Goal: Transaction & Acquisition: Purchase product/service

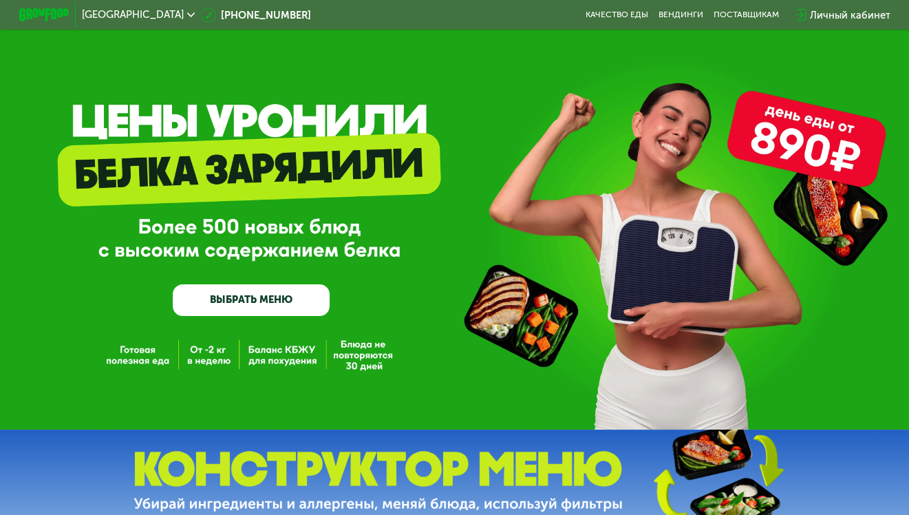
click at [270, 356] on div "GrowFood — доставка правильного питания ВЫБРАТЬ МЕНЮ" at bounding box center [454, 214] width 909 height 429
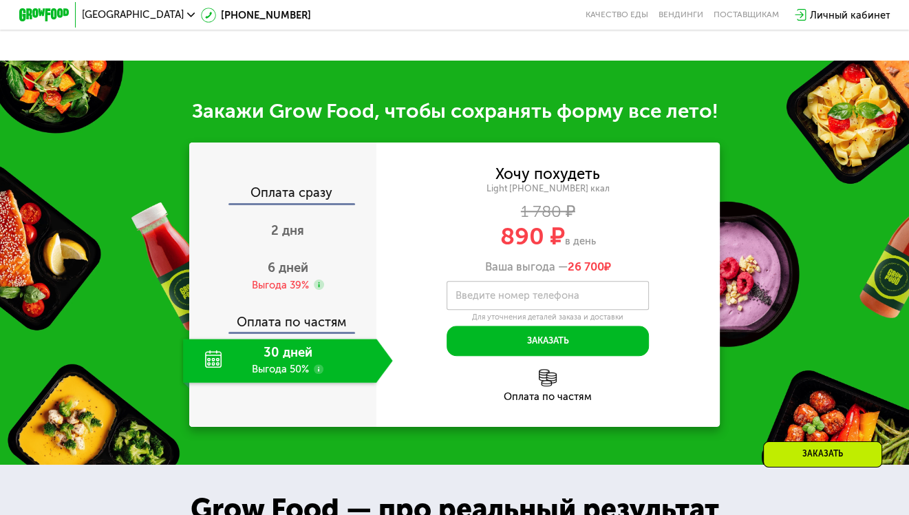
scroll to position [1101, 0]
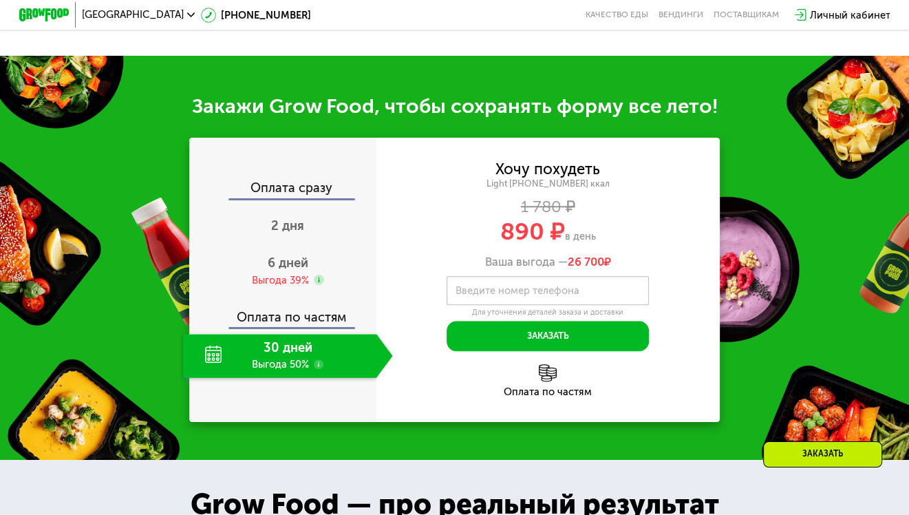
click at [283, 378] on div "30 дней Выгода 50%" at bounding box center [279, 356] width 193 height 44
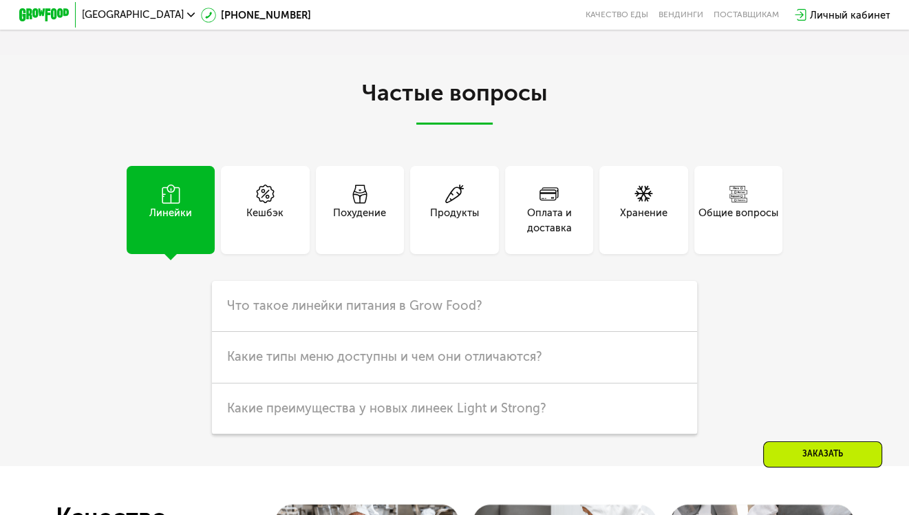
scroll to position [2959, 0]
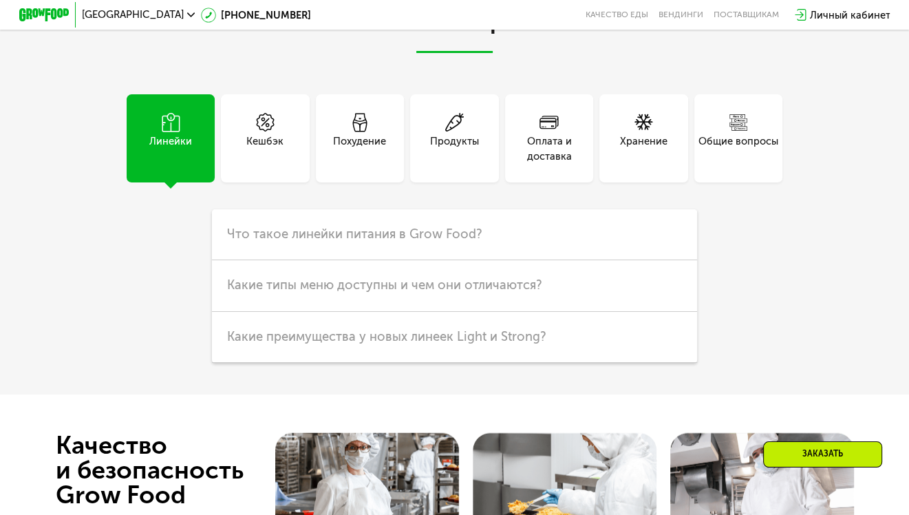
click at [365, 164] on div "Похудение" at bounding box center [359, 148] width 53 height 30
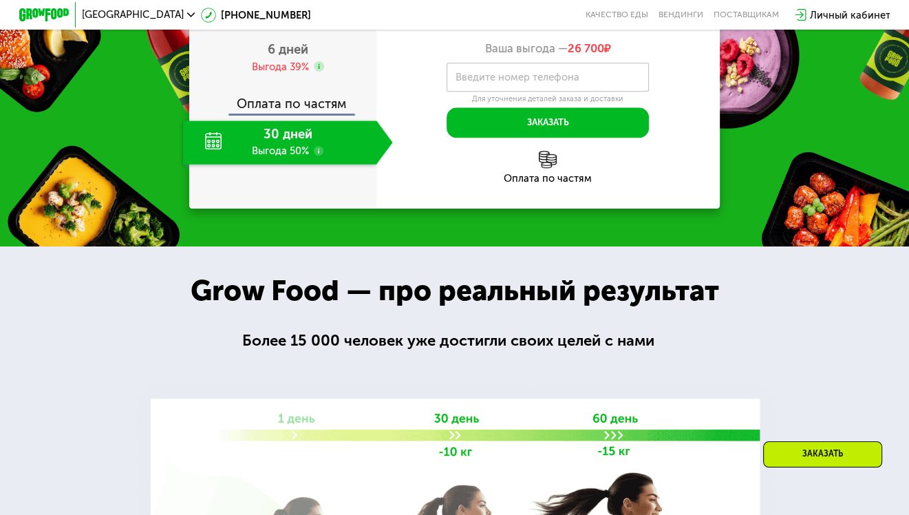
scroll to position [1313, 0]
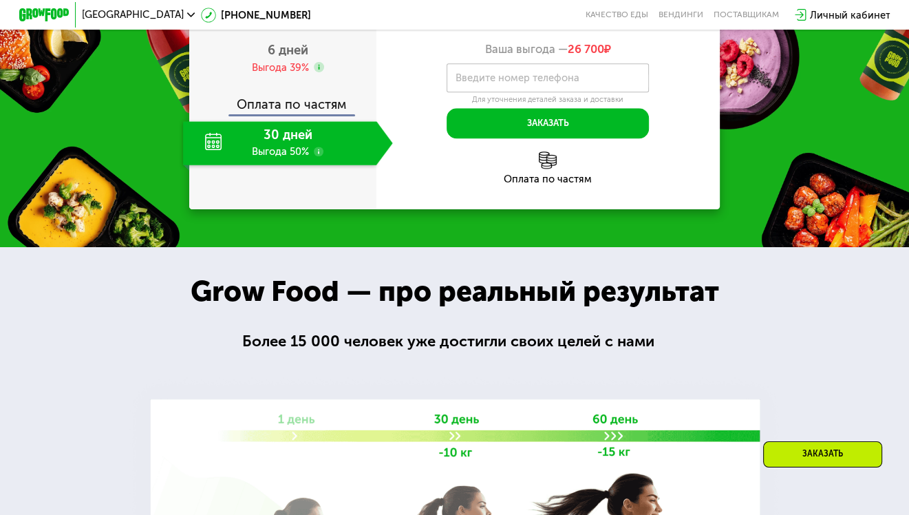
click at [522, 81] on label "Введите номер телефона" at bounding box center [517, 77] width 124 height 7
click at [522, 92] on input "Введите номер телефона" at bounding box center [548, 77] width 202 height 28
type input "**********"
click at [308, 165] on div "30 дней Выгода 50%" at bounding box center [279, 143] width 193 height 44
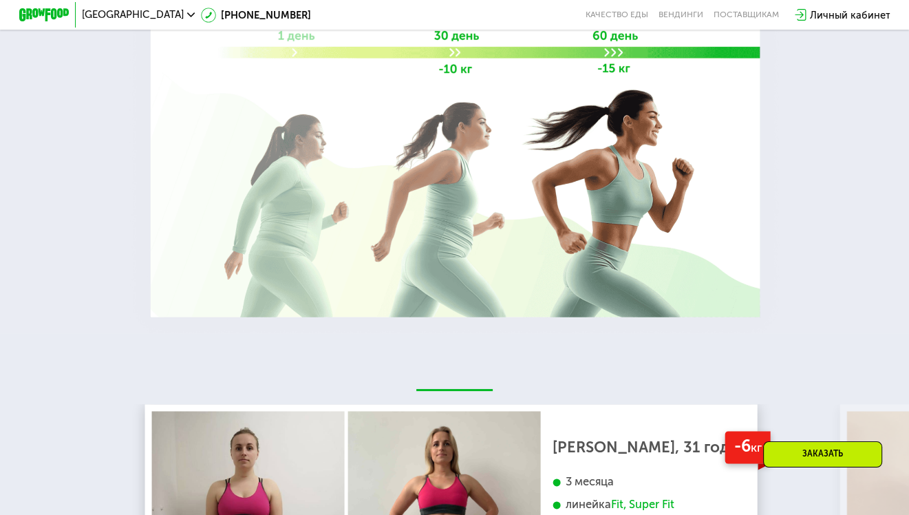
scroll to position [1726, 0]
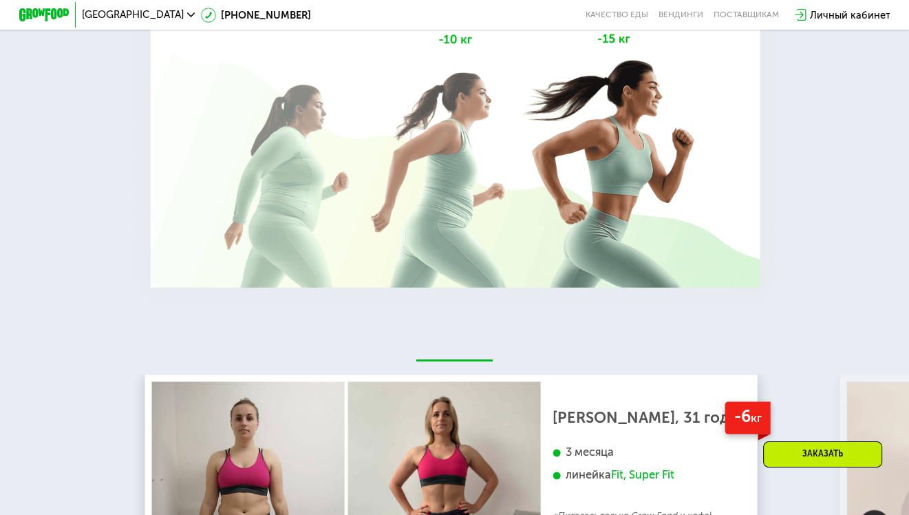
click at [833, 448] on div "Заказать" at bounding box center [822, 454] width 119 height 26
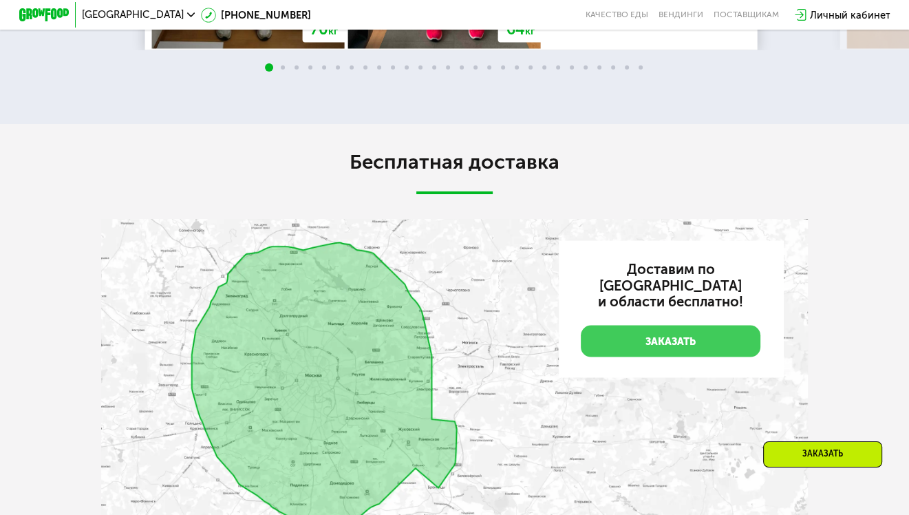
scroll to position [2448, 0]
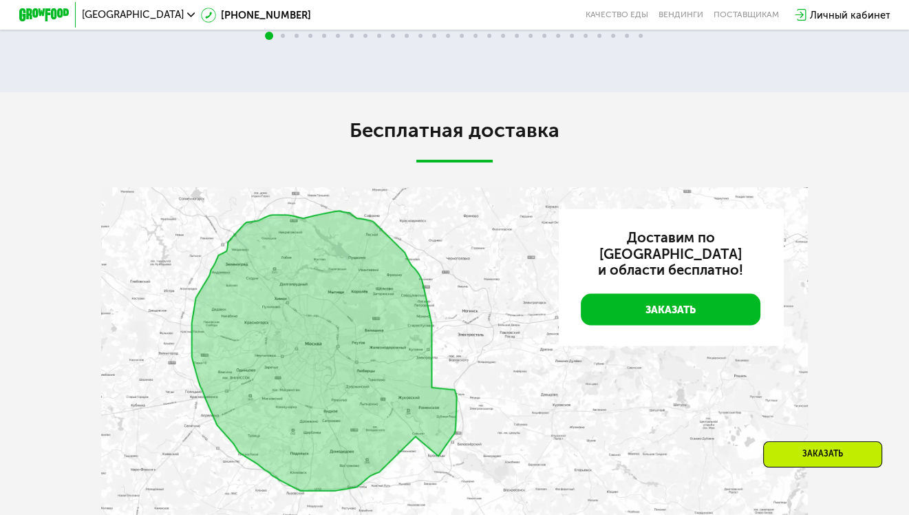
scroll to position [2242, 0]
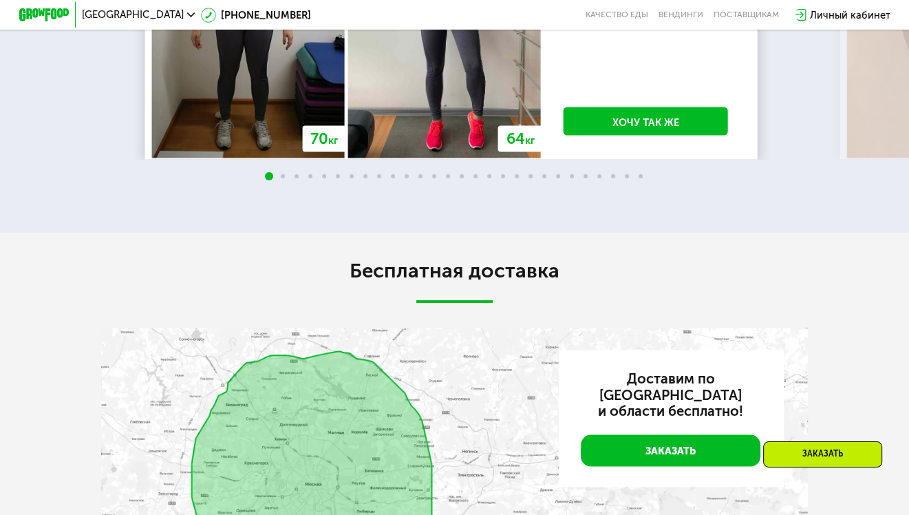
click at [880, 25] on img at bounding box center [874, 9] width 31 height 31
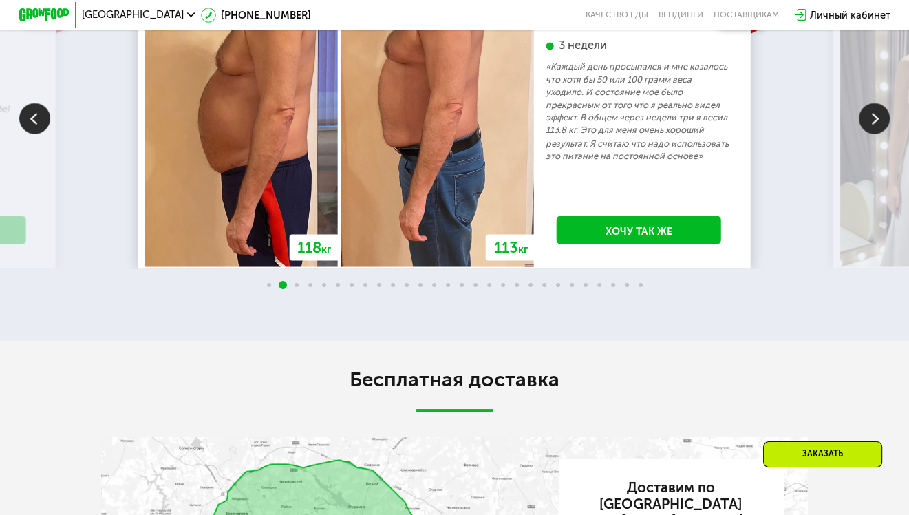
scroll to position [2104, 0]
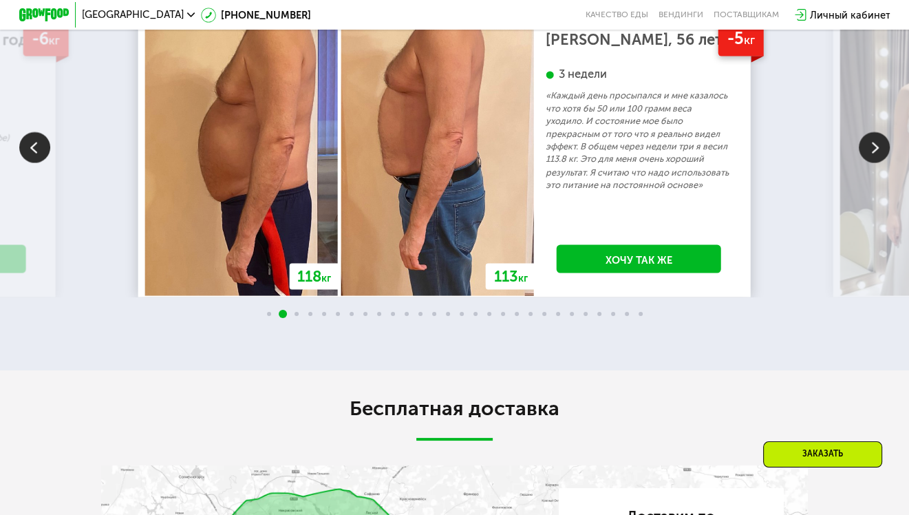
click at [873, 162] on img at bounding box center [874, 146] width 31 height 31
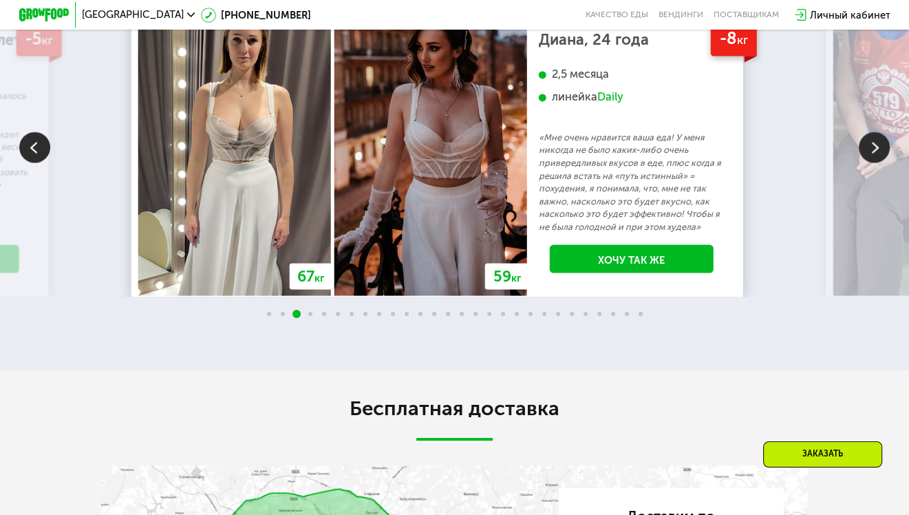
click at [875, 162] on img at bounding box center [874, 146] width 31 height 31
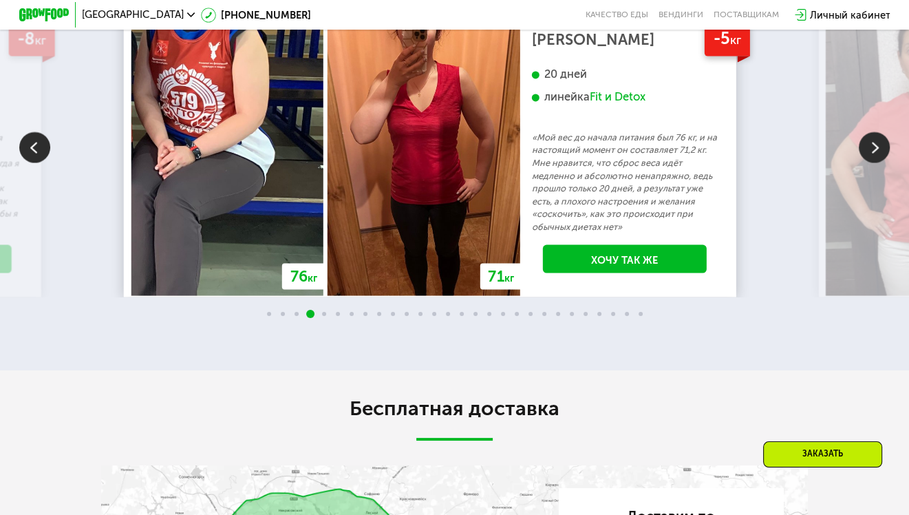
click at [872, 162] on img at bounding box center [874, 146] width 31 height 31
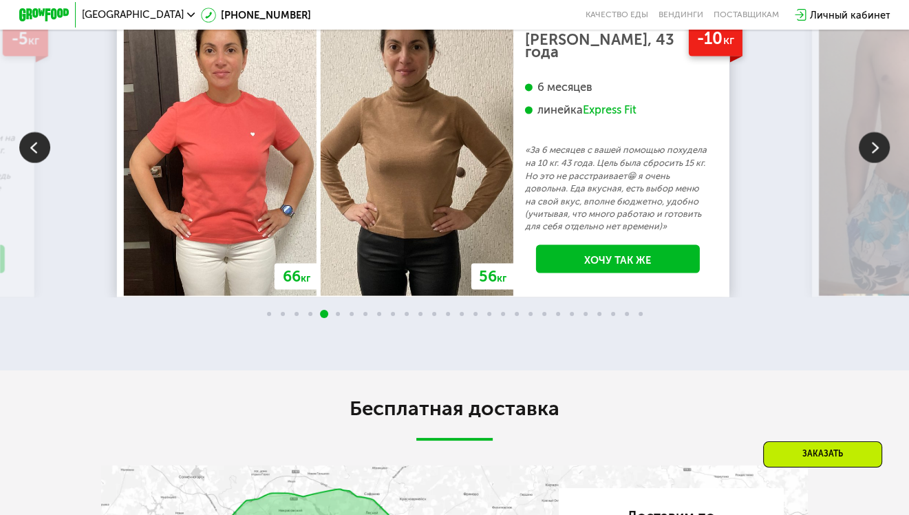
click at [872, 162] on img at bounding box center [874, 146] width 31 height 31
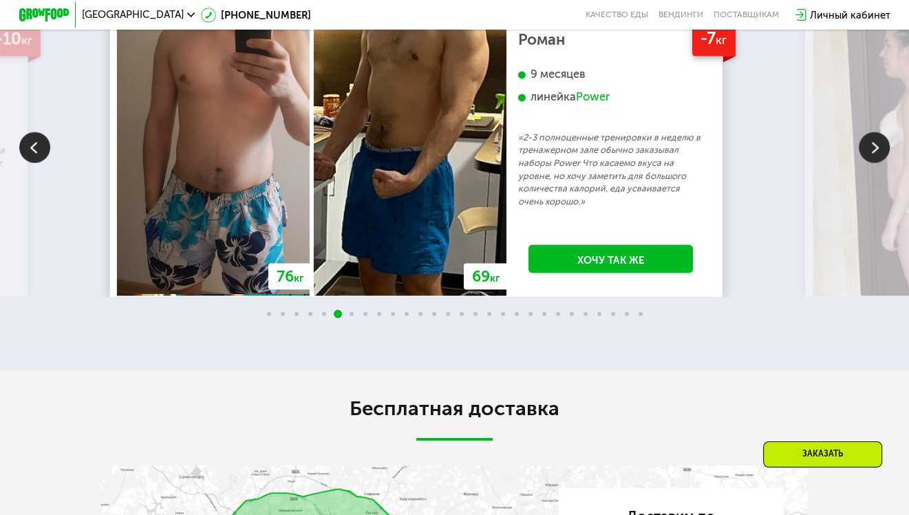
click at [870, 162] on img at bounding box center [874, 146] width 31 height 31
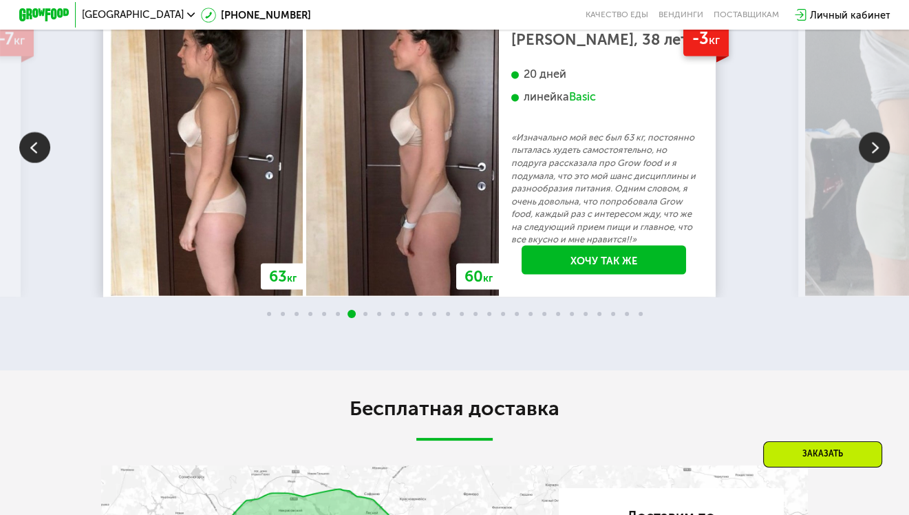
click at [870, 162] on img at bounding box center [874, 146] width 31 height 31
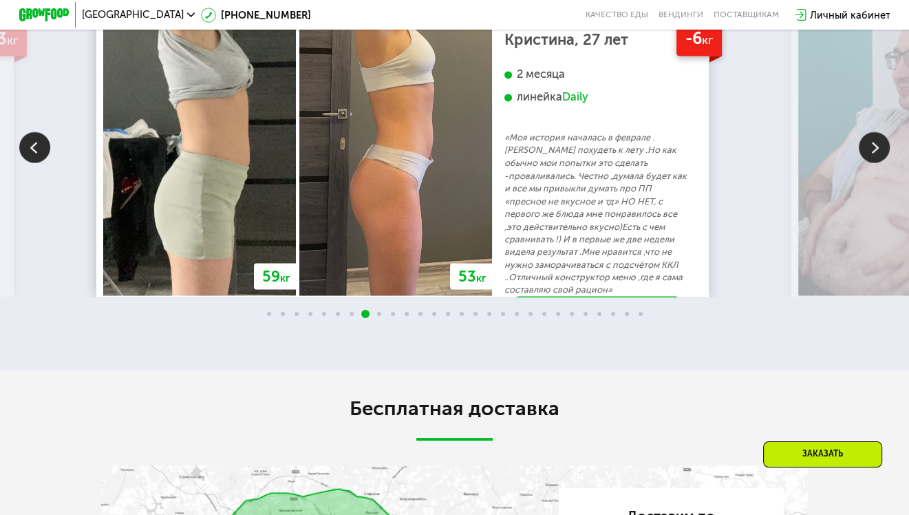
click at [870, 162] on img at bounding box center [874, 146] width 31 height 31
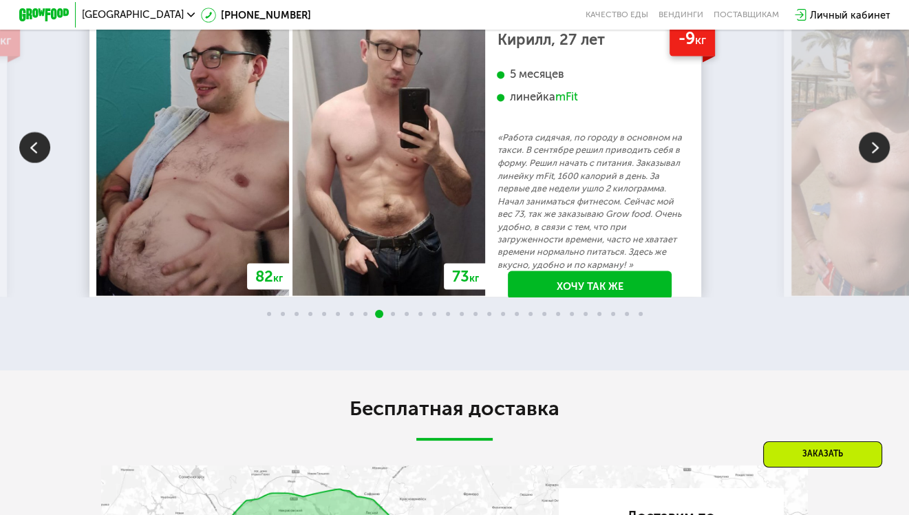
click at [872, 162] on img at bounding box center [874, 146] width 31 height 31
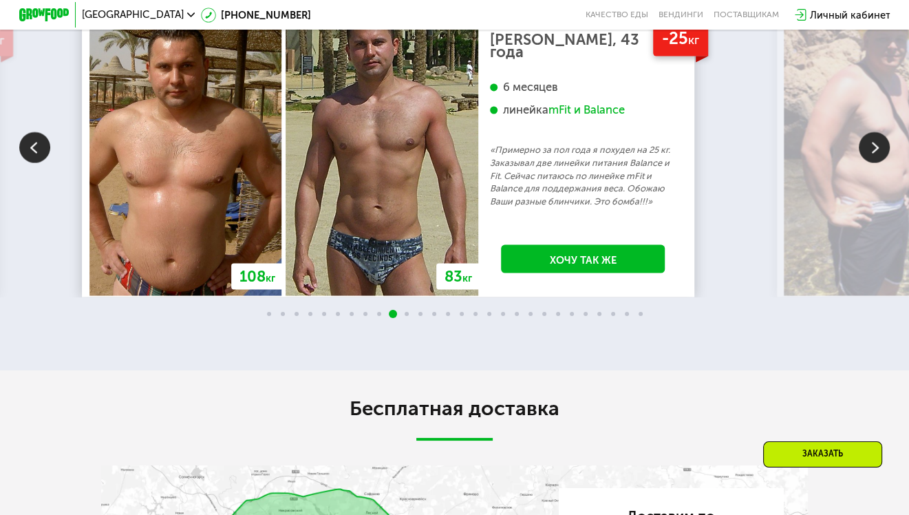
click at [872, 164] on div at bounding box center [874, 147] width 31 height 33
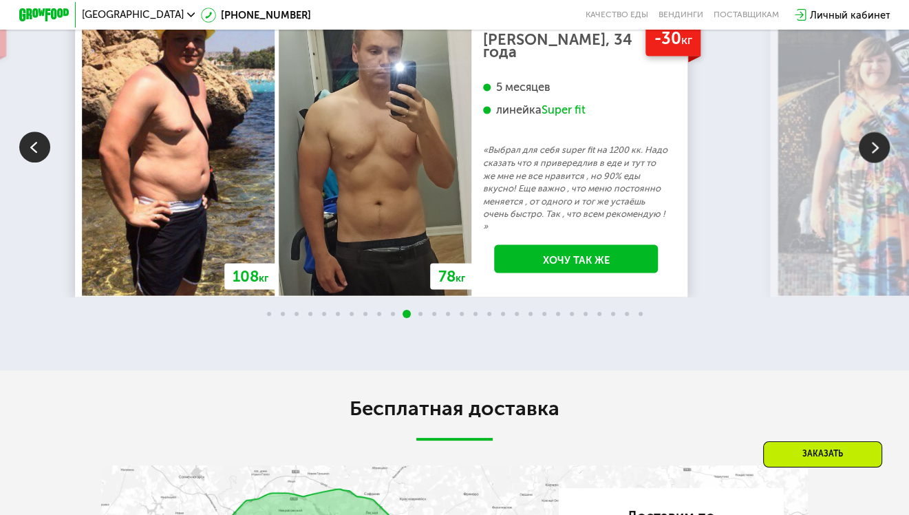
click at [872, 295] on img at bounding box center [873, 149] width 193 height 292
click at [874, 162] on img at bounding box center [874, 146] width 31 height 31
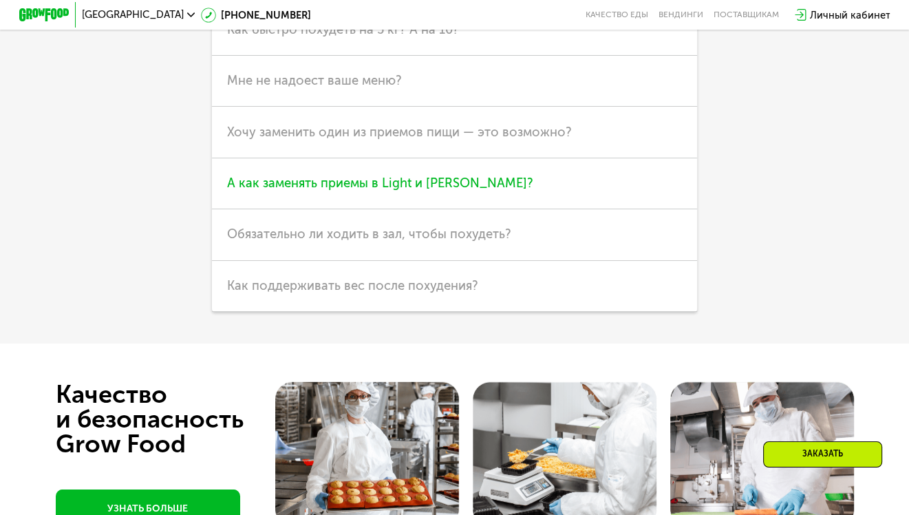
scroll to position [3274, 0]
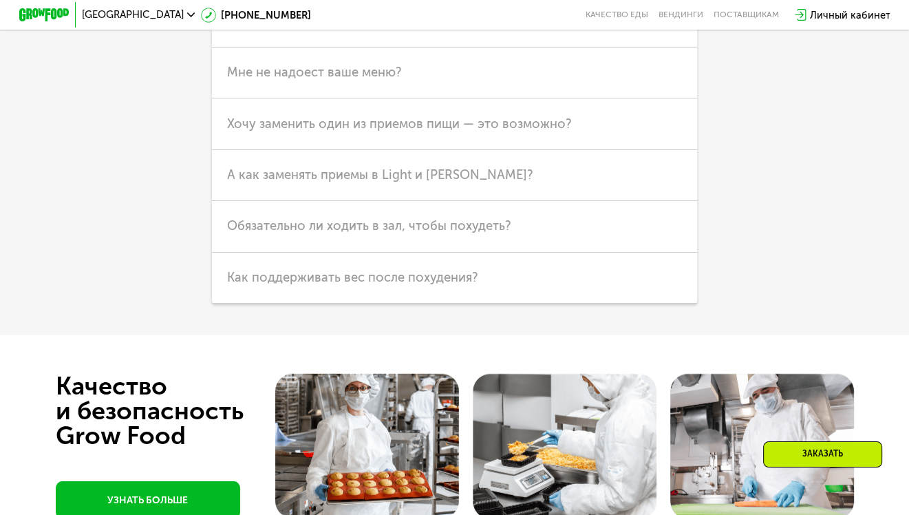
click at [462, 47] on h3 "Как быстро похудеть на 5 кг? А на 10?" at bounding box center [454, 22] width 485 height 51
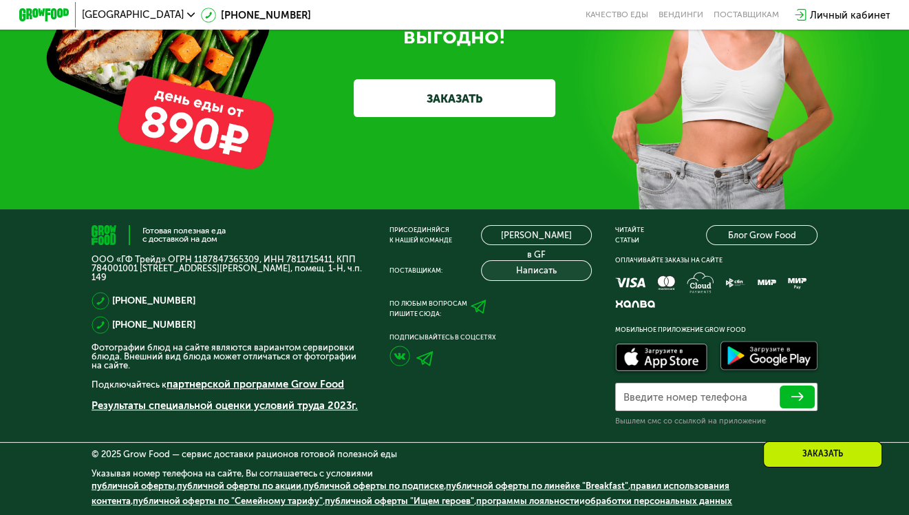
scroll to position [4024, 0]
click at [502, 117] on link "ЗАКАЗАТЬ" at bounding box center [455, 98] width 202 height 38
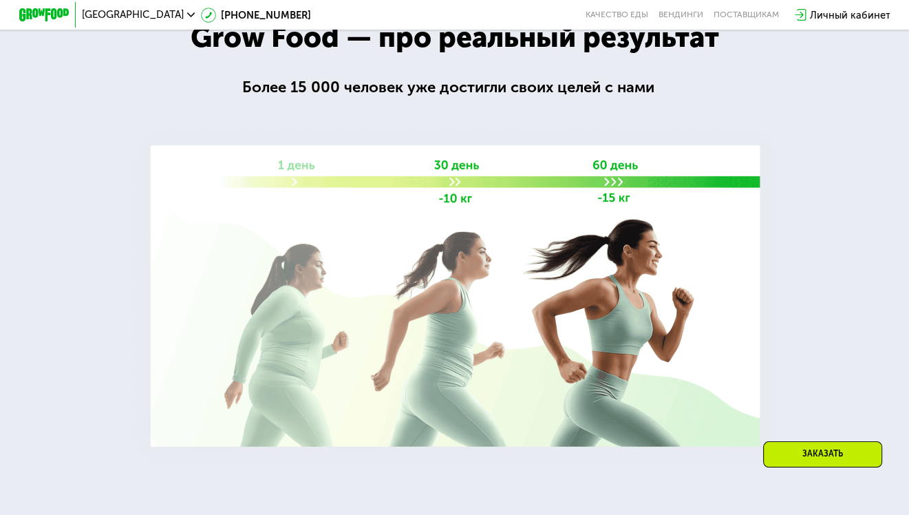
scroll to position [1661, 0]
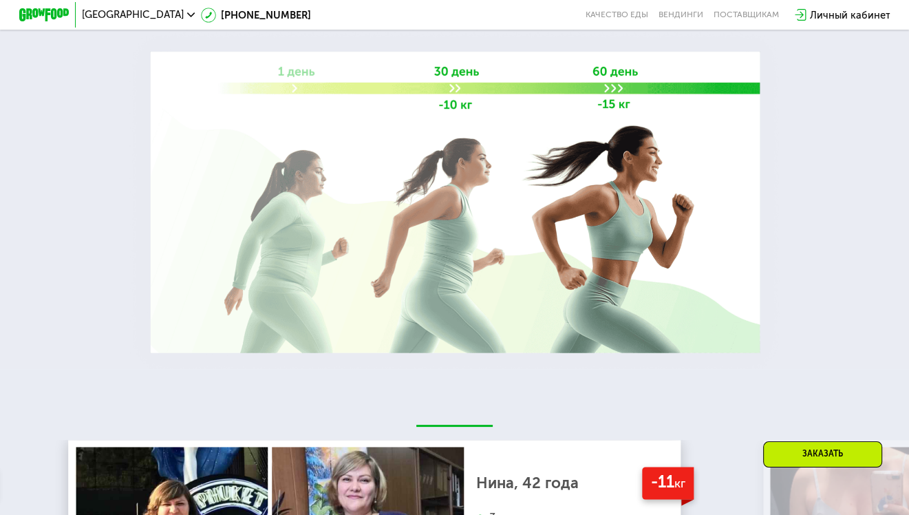
click at [822, 449] on div "Заказать" at bounding box center [822, 454] width 119 height 26
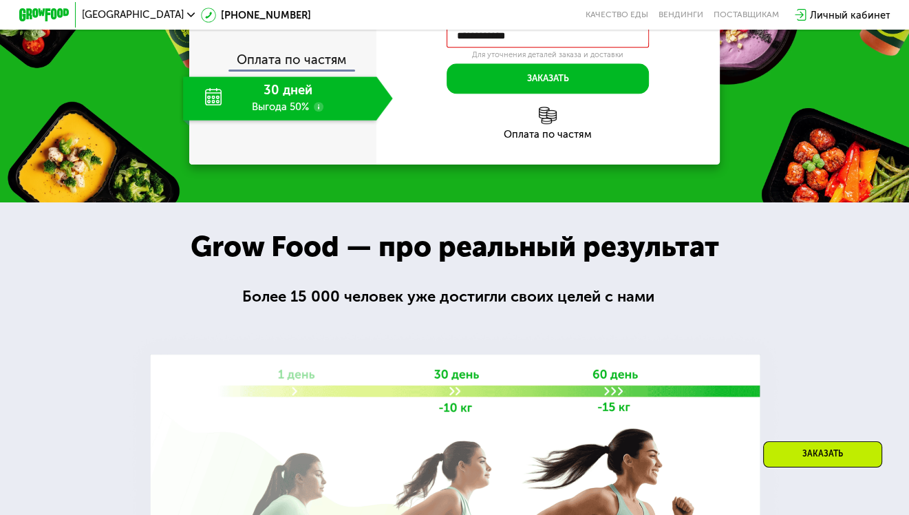
scroll to position [1278, 0]
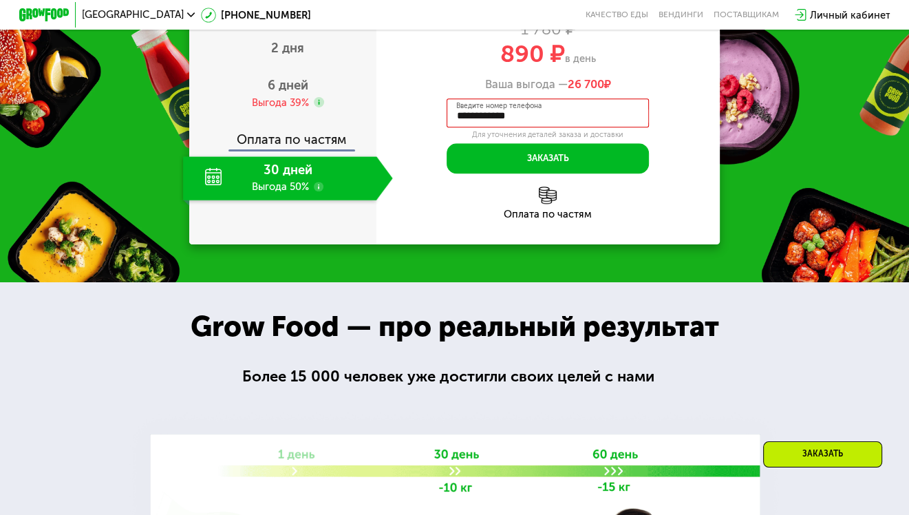
click at [206, 200] on div "30 дней Выгода 50%" at bounding box center [279, 178] width 193 height 44
click at [281, 200] on div "30 дней Выгода 50%" at bounding box center [279, 178] width 193 height 44
click at [343, 200] on div "30 дней Выгода 50%" at bounding box center [279, 178] width 193 height 44
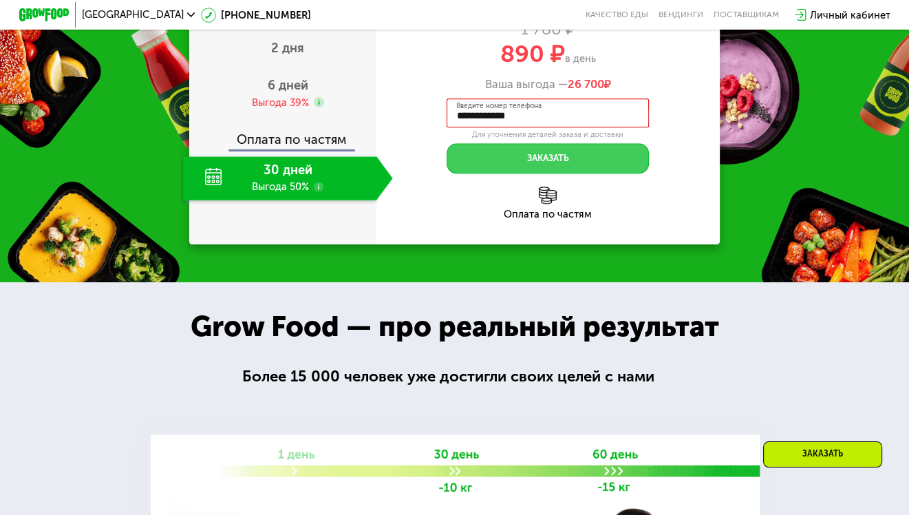
click at [575, 173] on button "Заказать" at bounding box center [548, 158] width 202 height 30
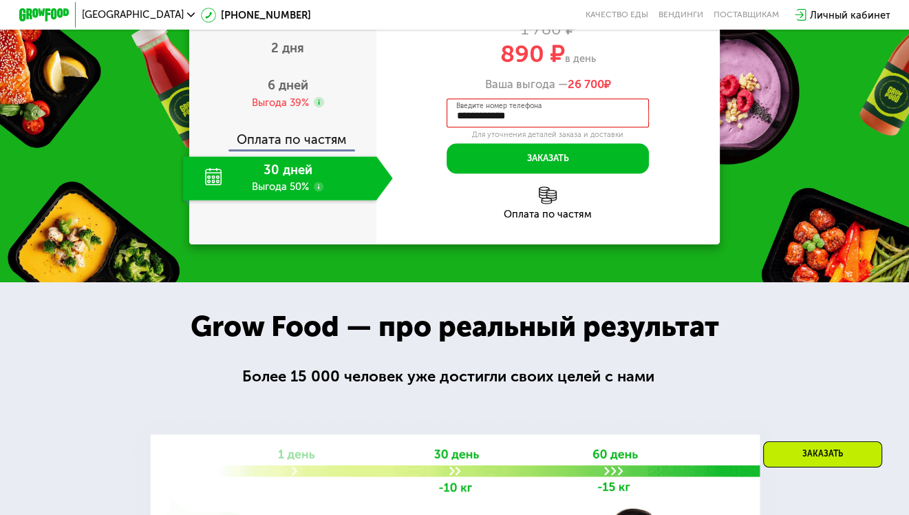
click at [606, 127] on input "**********" at bounding box center [548, 112] width 202 height 28
click at [558, 127] on input "**********" at bounding box center [548, 112] width 202 height 28
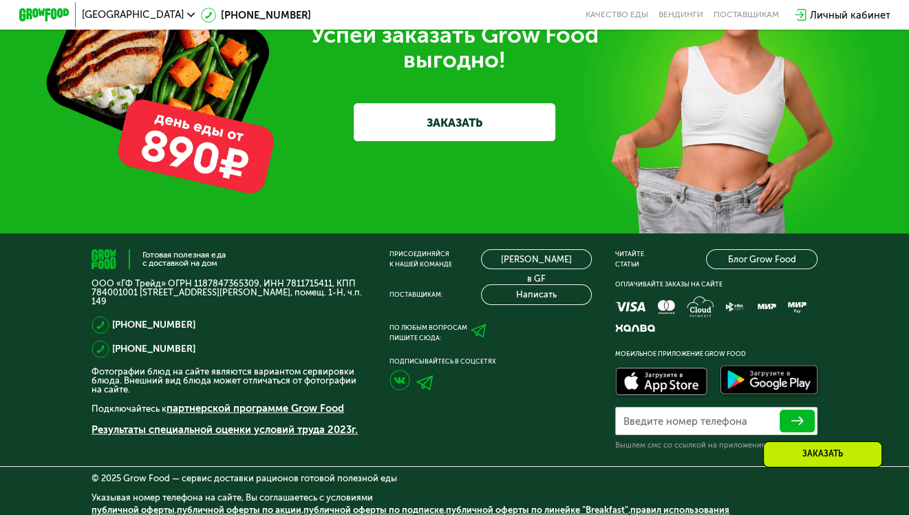
scroll to position [4099, 0]
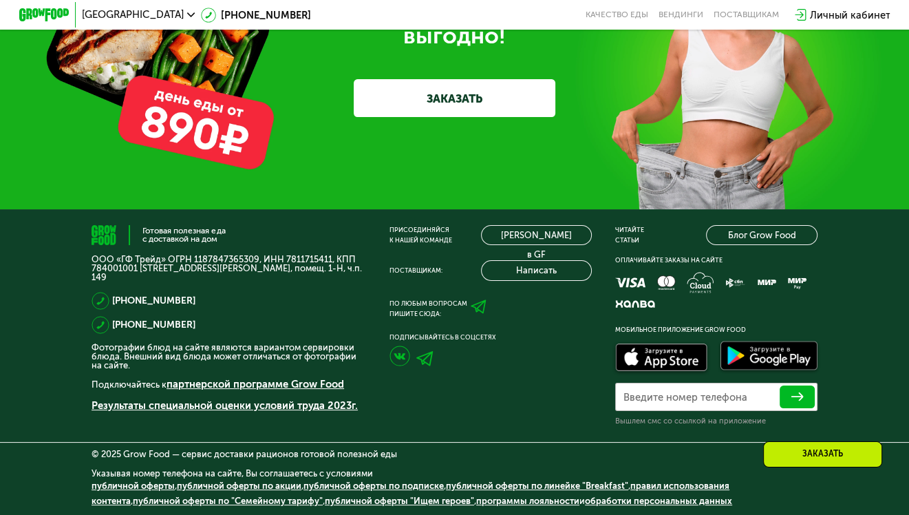
click at [691, 400] on label "Введите номер телефона" at bounding box center [685, 397] width 124 height 7
click at [691, 411] on input "Введите номер телефона" at bounding box center [716, 397] width 202 height 28
click at [652, 411] on input "**********" at bounding box center [716, 397] width 202 height 28
click at [712, 411] on input "**********" at bounding box center [716, 397] width 202 height 28
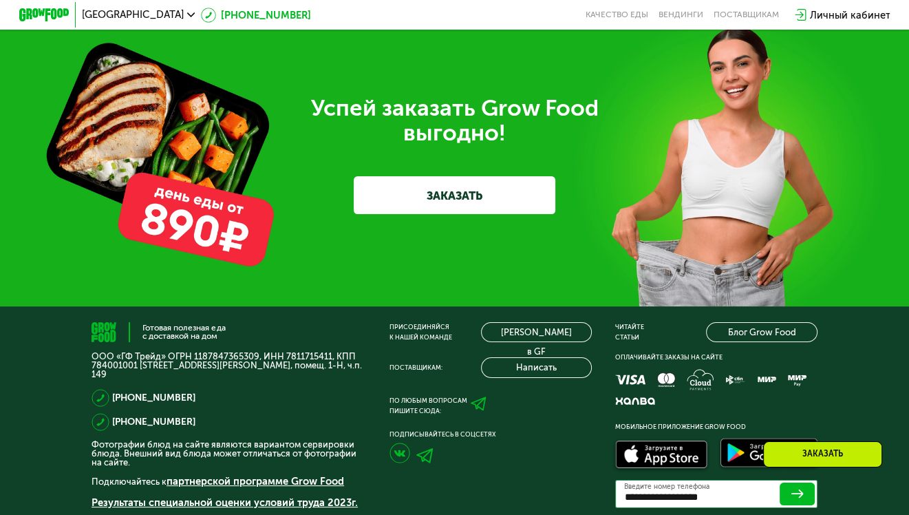
scroll to position [3893, 0]
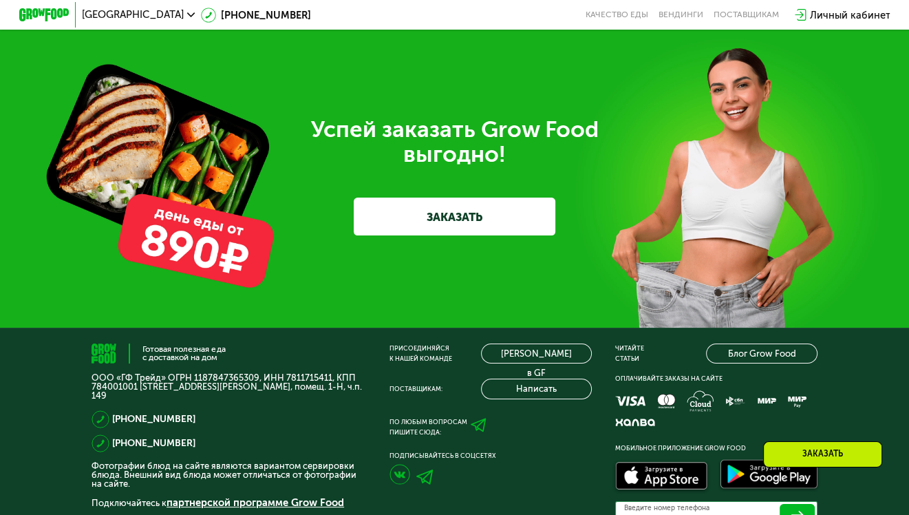
type input "**********"
click at [434, 235] on link "ЗАКАЗАТЬ" at bounding box center [455, 216] width 202 height 38
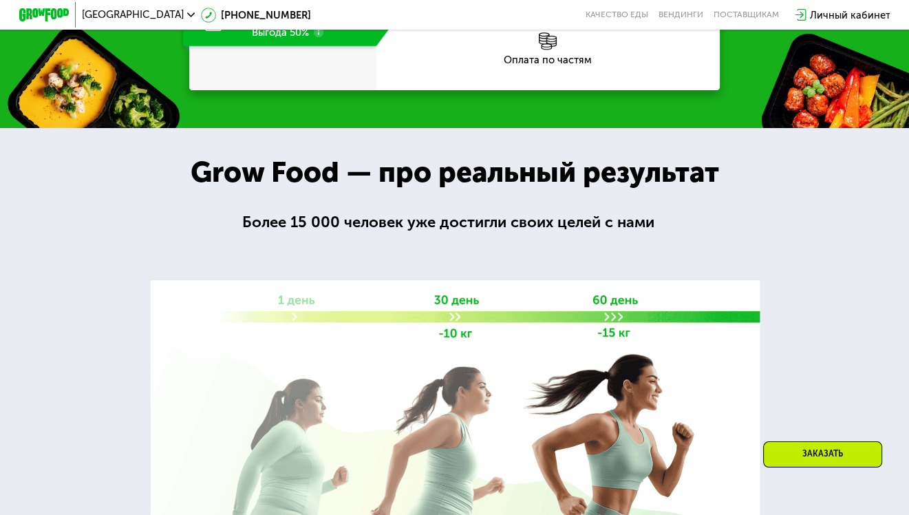
scroll to position [1248, 0]
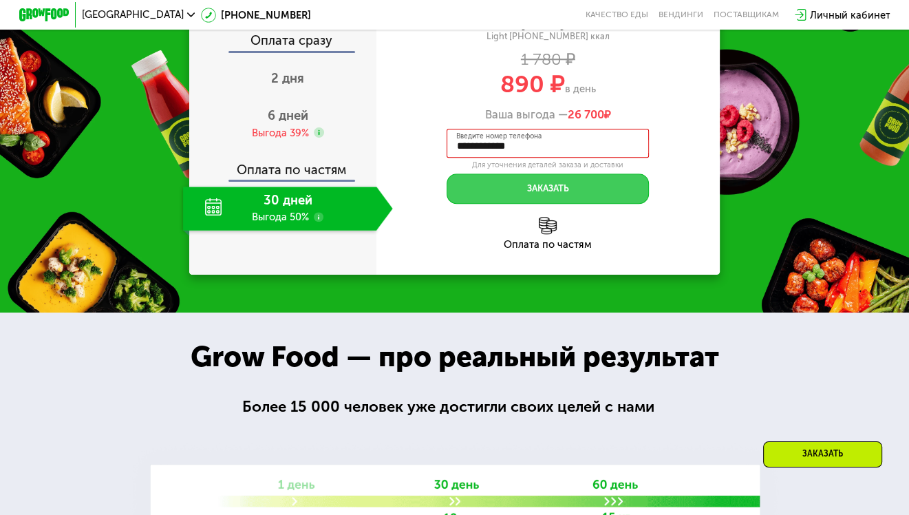
click at [575, 204] on button "Заказать" at bounding box center [548, 188] width 202 height 30
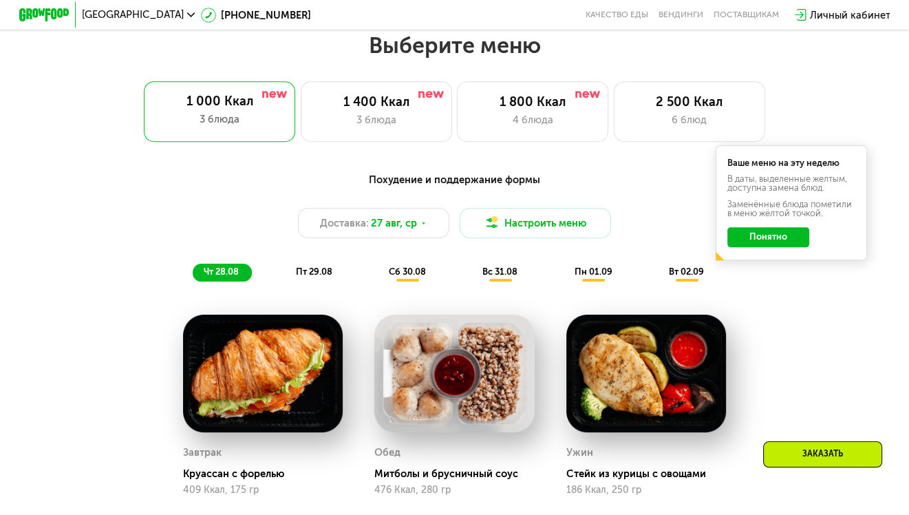
scroll to position [482, 0]
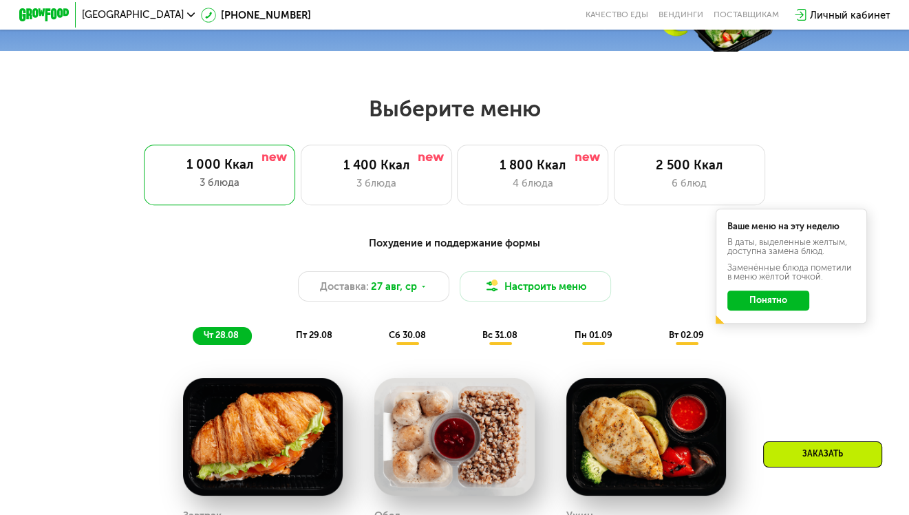
click at [761, 302] on button "Понятно" at bounding box center [768, 300] width 82 height 20
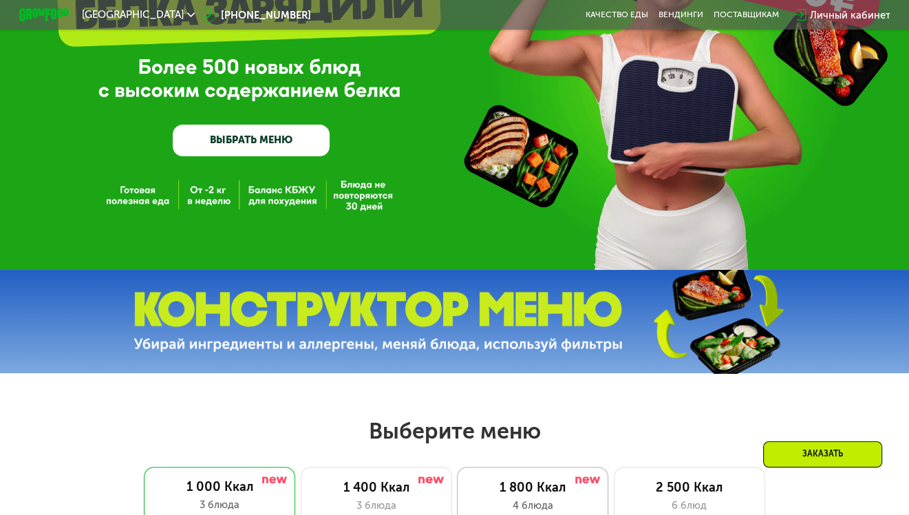
scroll to position [69, 0]
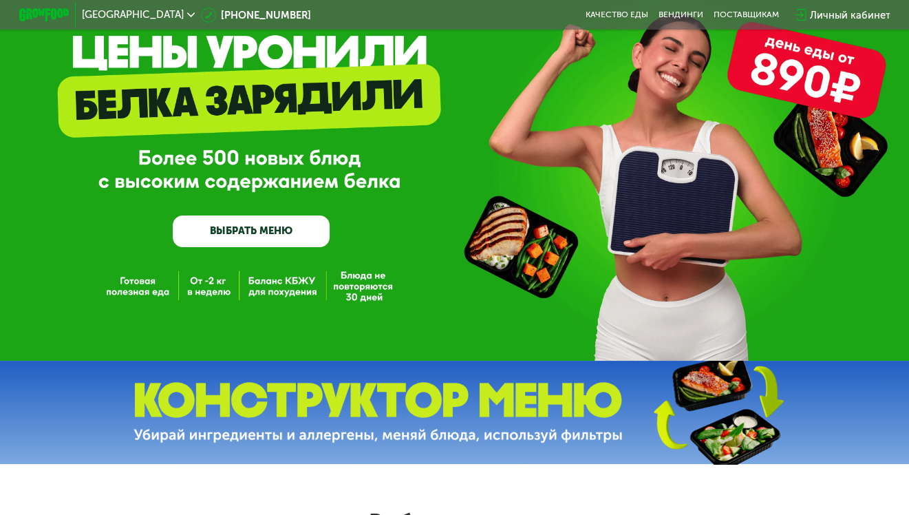
click at [372, 287] on div "GrowFood — доставка правильного питания ВЫБРАТЬ МЕНЮ" at bounding box center [454, 145] width 909 height 429
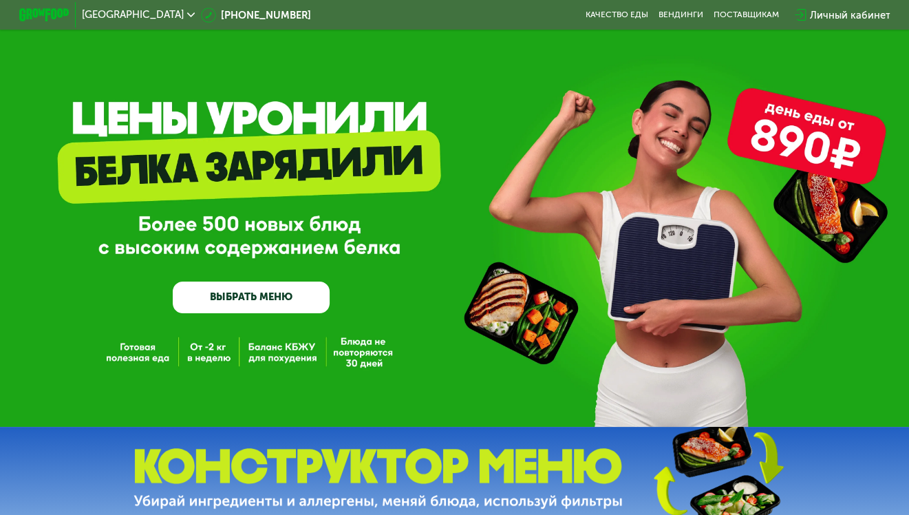
scroll to position [0, 0]
